Goal: Transaction & Acquisition: Obtain resource

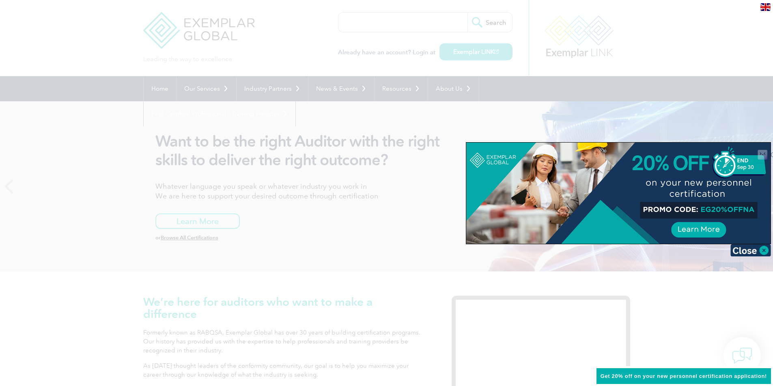
click at [710, 292] on div at bounding box center [386, 193] width 773 height 386
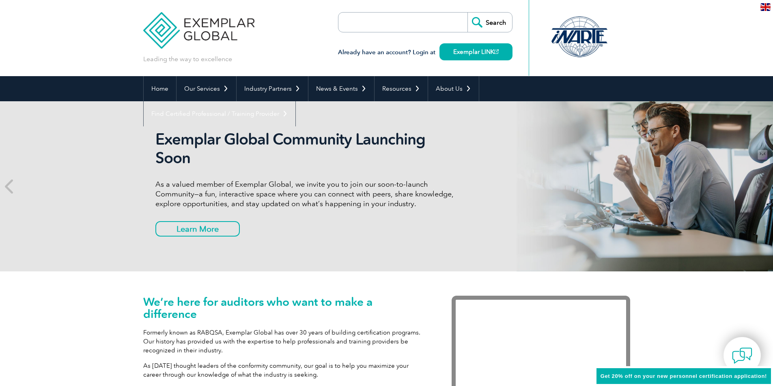
click at [360, 24] on input "search" at bounding box center [384, 22] width 85 height 19
type input "ghg"
click at [467, 13] on input "Search" at bounding box center [489, 22] width 45 height 19
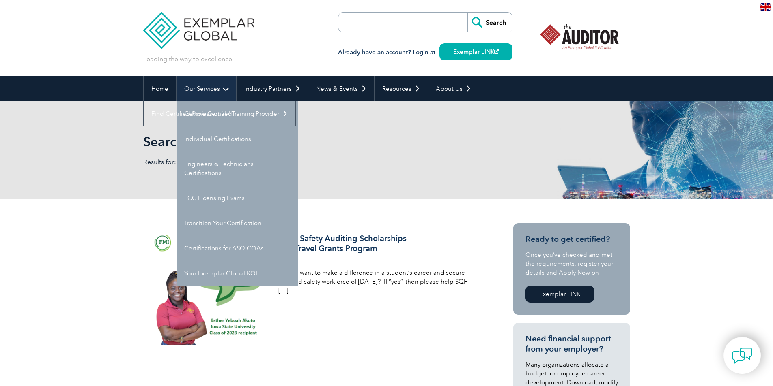
click at [200, 84] on link "Our Services" at bounding box center [206, 88] width 60 height 25
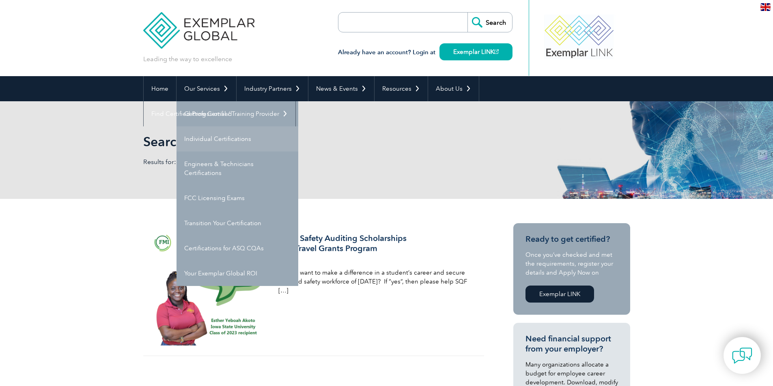
click at [223, 134] on link "Individual Certifications" at bounding box center [237, 139] width 122 height 25
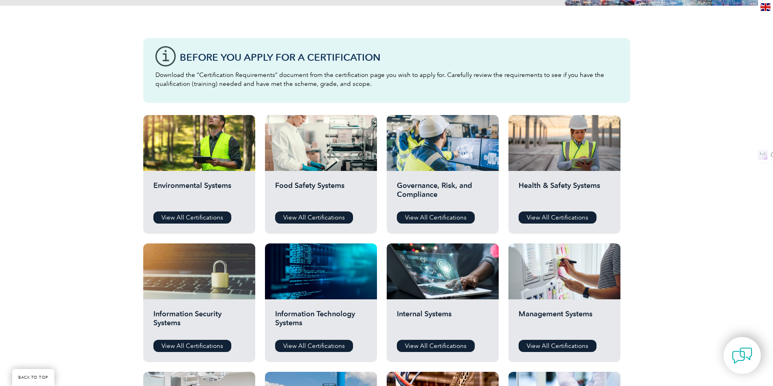
scroll to position [162, 0]
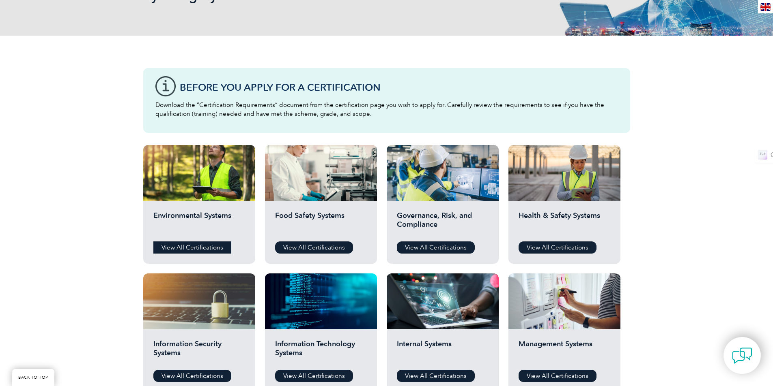
click at [185, 245] on link "View All Certifications" at bounding box center [192, 248] width 78 height 12
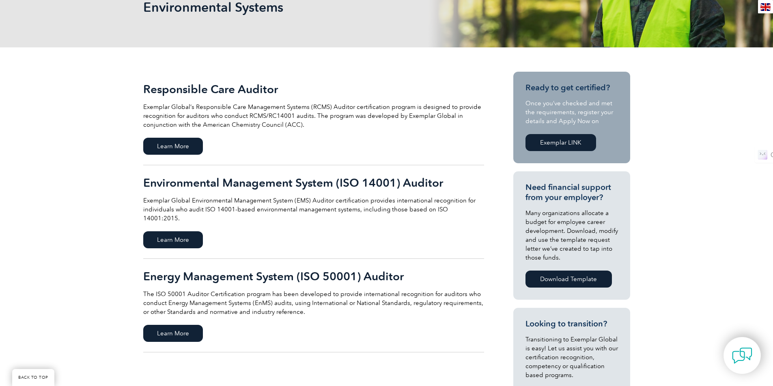
scroll to position [155, 0]
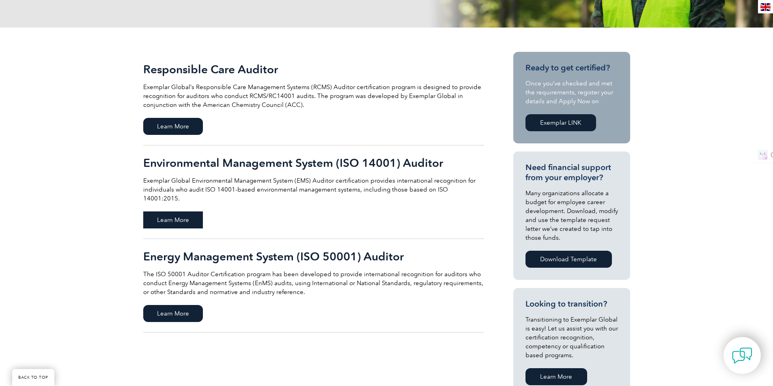
click at [176, 213] on span "Learn More" at bounding box center [173, 220] width 60 height 17
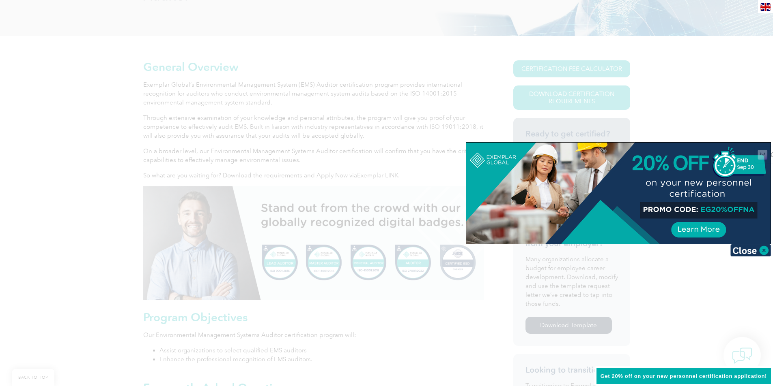
scroll to position [162, 0]
click at [740, 247] on img at bounding box center [750, 251] width 41 height 12
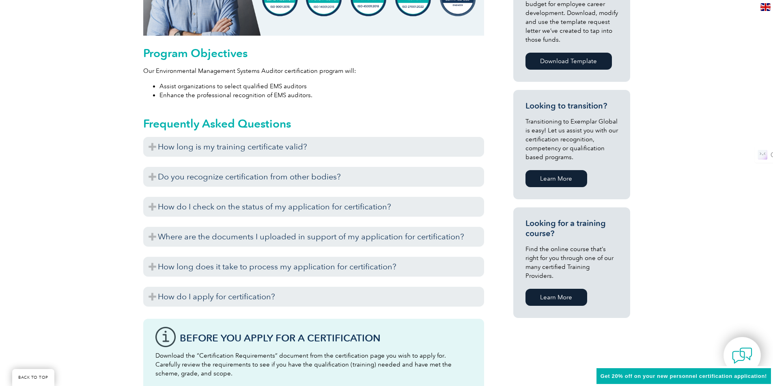
scroll to position [406, 0]
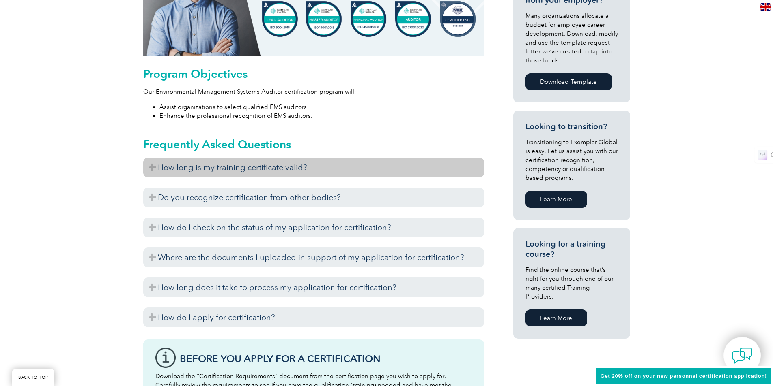
click at [155, 167] on h3 "How long is my training certificate valid?" at bounding box center [313, 168] width 341 height 20
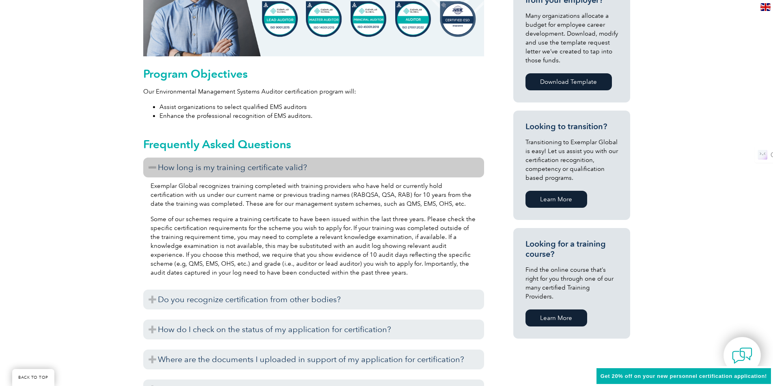
click at [155, 167] on h3 "How long is my training certificate valid?" at bounding box center [313, 168] width 341 height 20
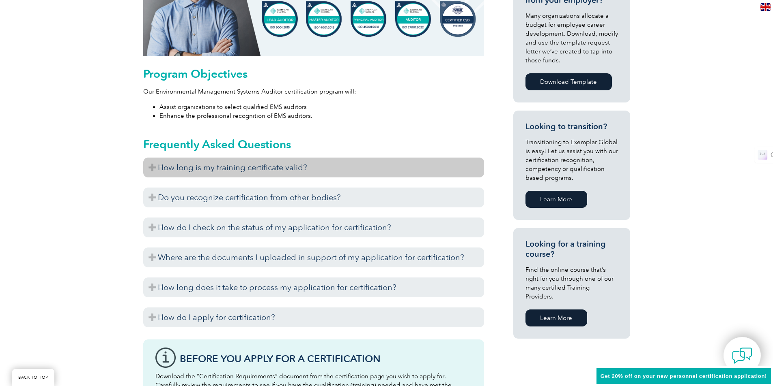
click at [155, 167] on h3 "How long is my training certificate valid?" at bounding box center [313, 168] width 341 height 20
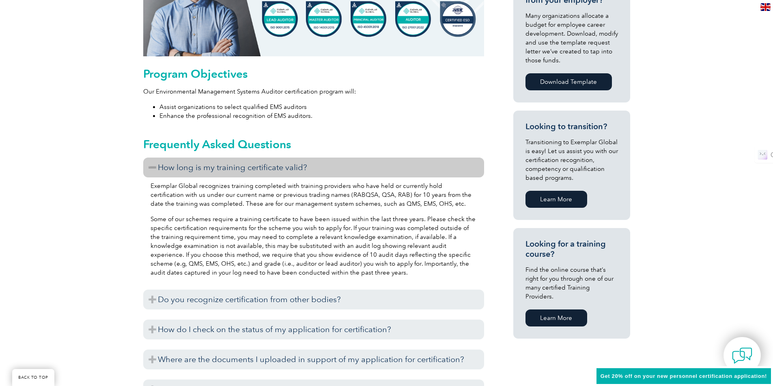
click at [151, 166] on h3 "How long is my training certificate valid?" at bounding box center [313, 168] width 341 height 20
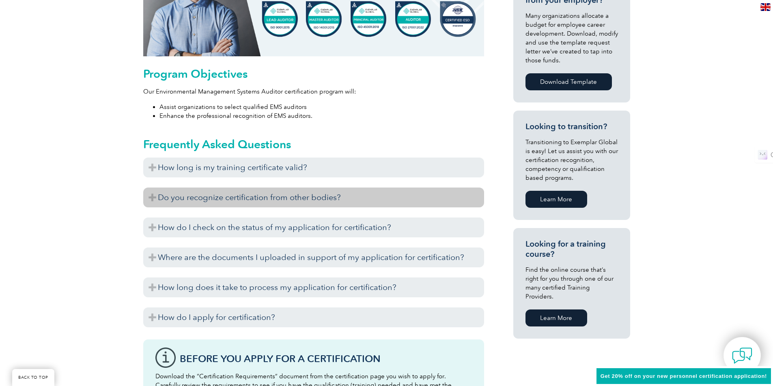
click at [156, 197] on h3 "Do you recognize certification from other bodies?" at bounding box center [313, 198] width 341 height 20
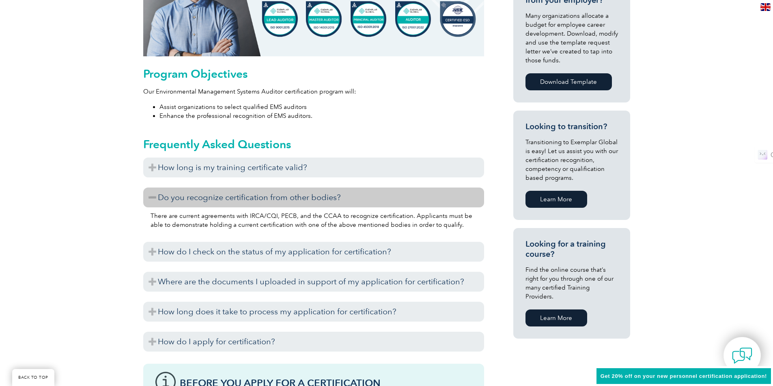
click at [156, 197] on h3 "Do you recognize certification from other bodies?" at bounding box center [313, 198] width 341 height 20
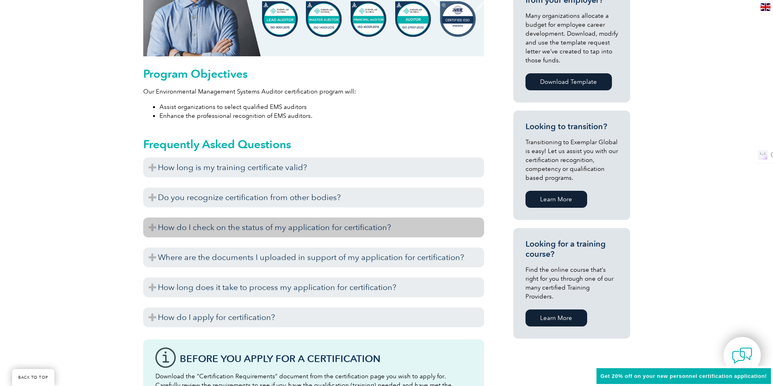
click at [154, 229] on h3 "How do I check on the status of my application for certification?" at bounding box center [313, 228] width 341 height 20
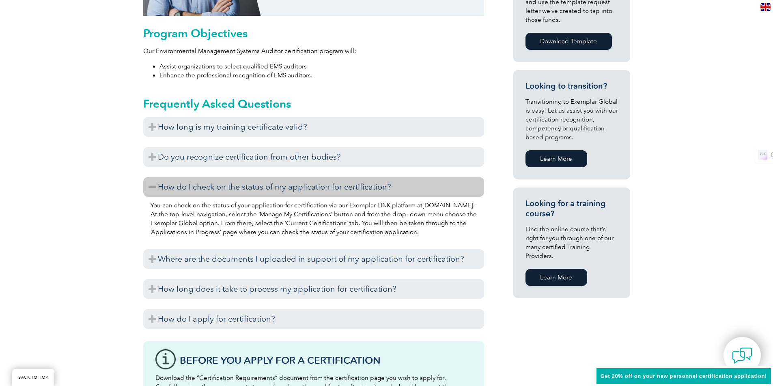
scroll to position [487, 0]
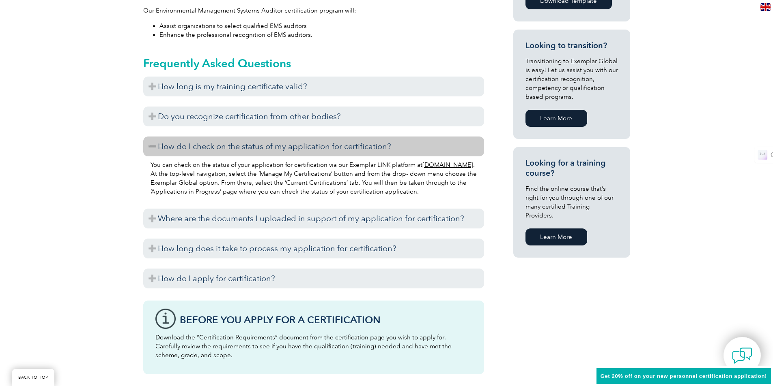
click at [155, 154] on h3 "How do I check on the status of my application for certification?" at bounding box center [313, 147] width 341 height 20
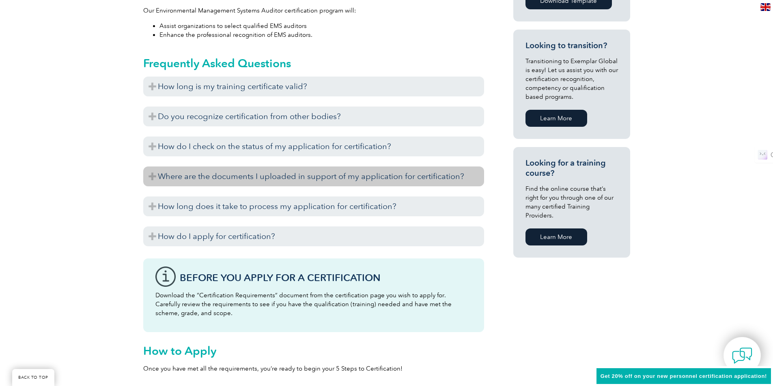
click at [154, 180] on h3 "Where are the documents I uploaded in support of my application for certificati…" at bounding box center [313, 177] width 341 height 20
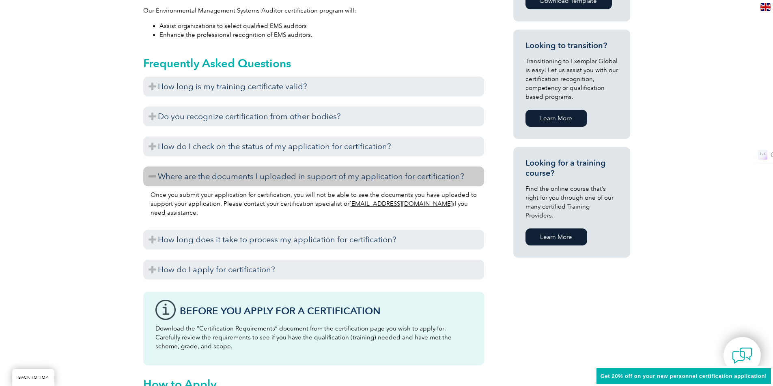
click at [154, 180] on h3 "Where are the documents I uploaded in support of my application for certificati…" at bounding box center [313, 177] width 341 height 20
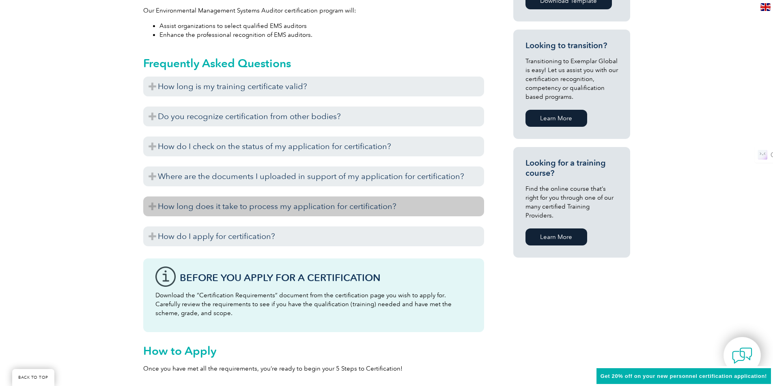
click at [155, 206] on h3 "How long does it take to process my application for certification?" at bounding box center [313, 207] width 341 height 20
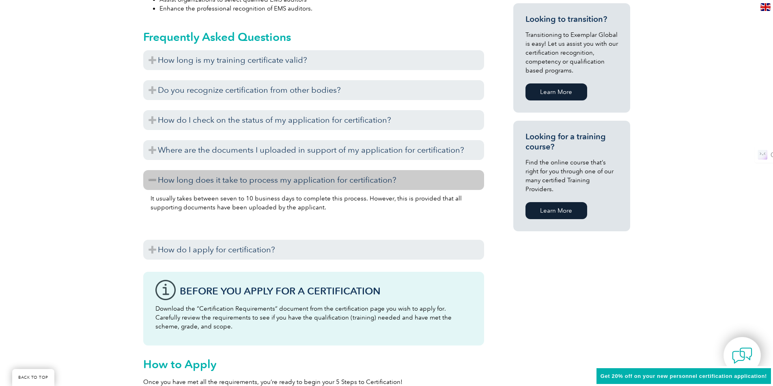
scroll to position [527, 0]
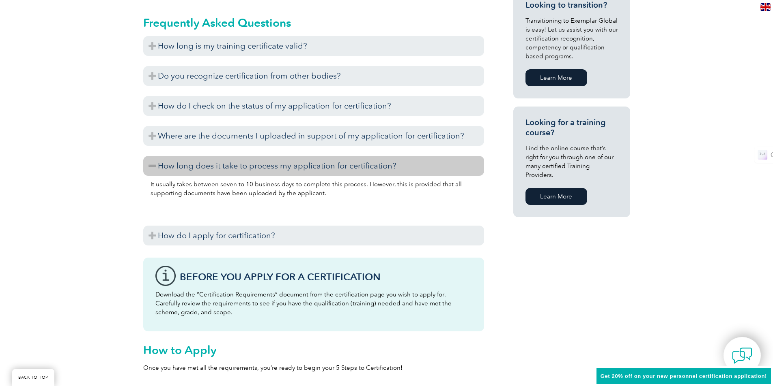
click at [150, 166] on h3 "How long does it take to process my application for certification?" at bounding box center [313, 166] width 341 height 20
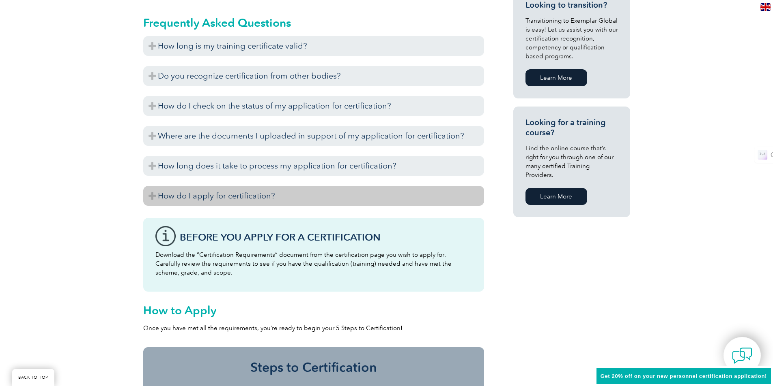
click at [148, 197] on h3 "How do I apply for certification?" at bounding box center [313, 196] width 341 height 20
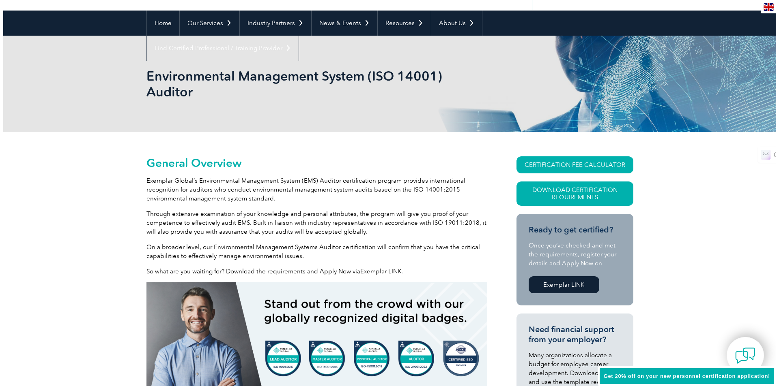
scroll to position [0, 0]
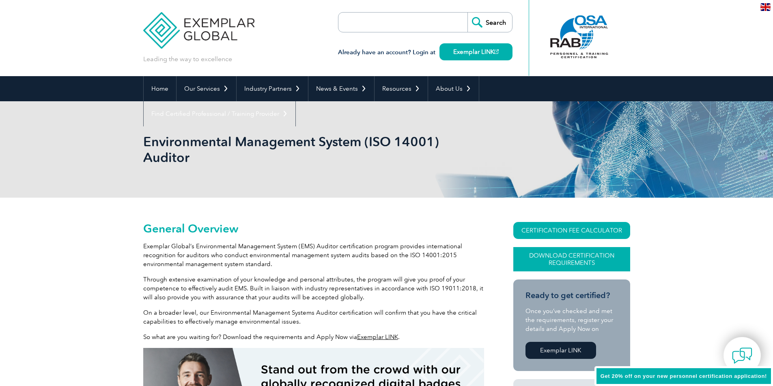
click at [586, 258] on link "Download Certification Requirements" at bounding box center [571, 259] width 117 height 24
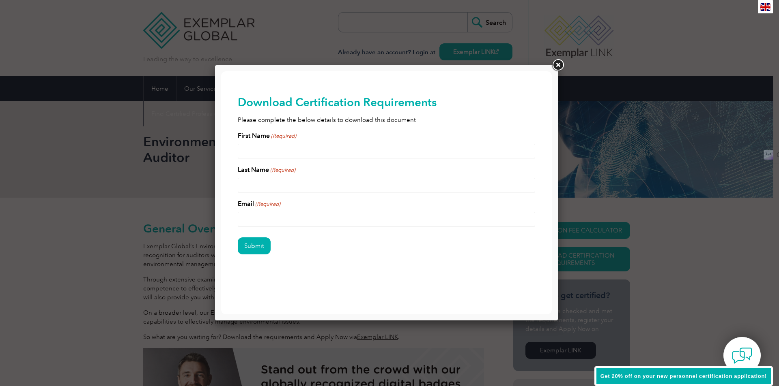
click at [559, 66] on link at bounding box center [557, 65] width 15 height 15
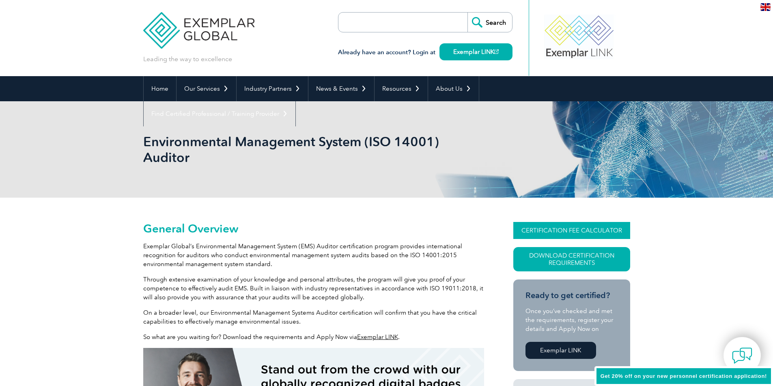
click at [561, 227] on link "CERTIFICATION FEE CALCULATOR" at bounding box center [571, 230] width 117 height 17
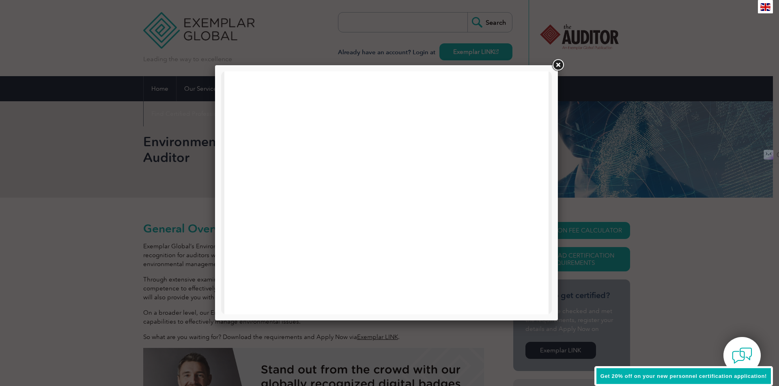
scroll to position [122, 0]
click at [557, 67] on link at bounding box center [557, 65] width 15 height 15
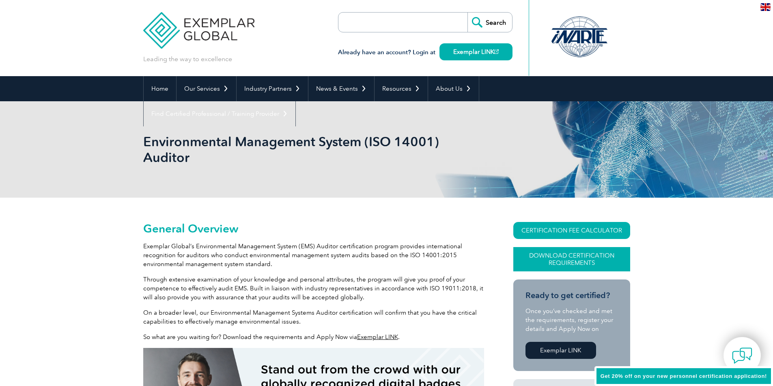
click at [564, 261] on link "Download Certification Requirements" at bounding box center [571, 259] width 117 height 24
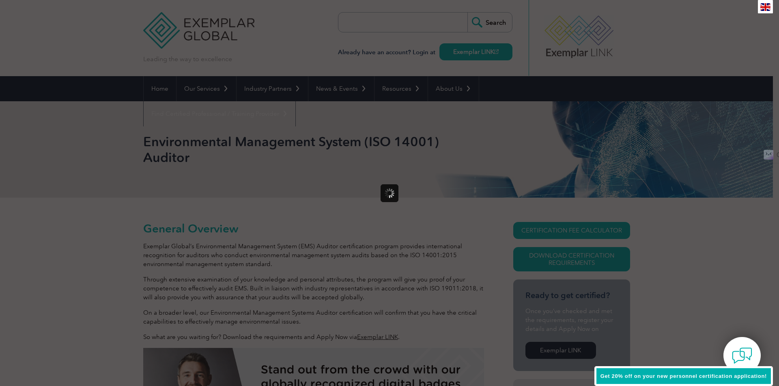
scroll to position [0, 0]
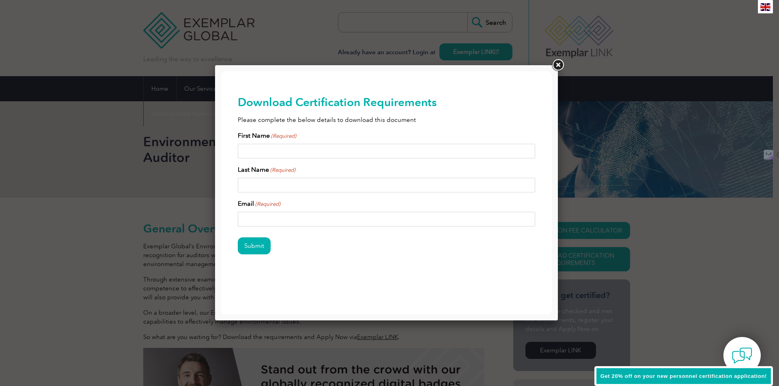
click at [275, 144] on input "First Name (Required)" at bounding box center [387, 151] width 298 height 15
type input "[PERSON_NAME]"
click at [287, 187] on input "Last Name (Required)" at bounding box center [387, 185] width 298 height 15
type input "Zharyi"
click at [291, 223] on input "Email (Required)" at bounding box center [387, 219] width 298 height 15
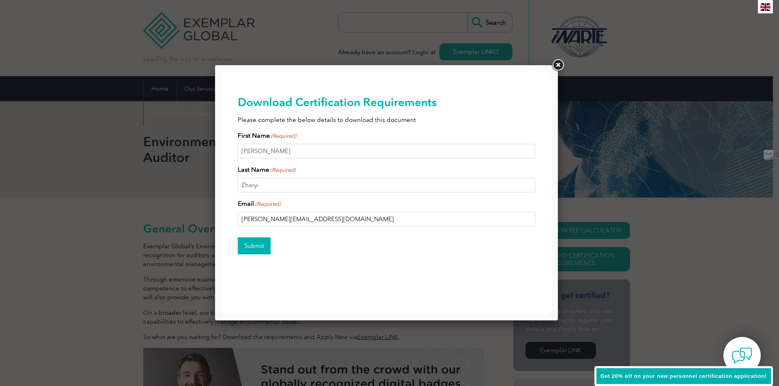
type input "[PERSON_NAME][EMAIL_ADDRESS][DOMAIN_NAME]"
click at [250, 249] on input "Submit" at bounding box center [254, 246] width 33 height 17
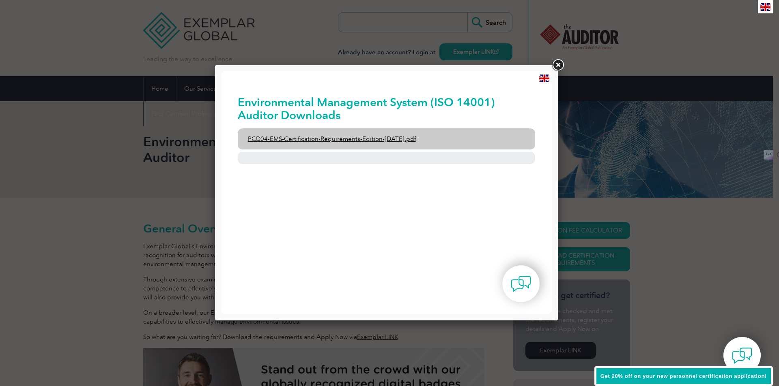
click at [340, 139] on link "PCD04-EMS-Certification-Requirements-Edition-[DATE].pdf" at bounding box center [387, 139] width 298 height 21
